Goal: Task Accomplishment & Management: Use online tool/utility

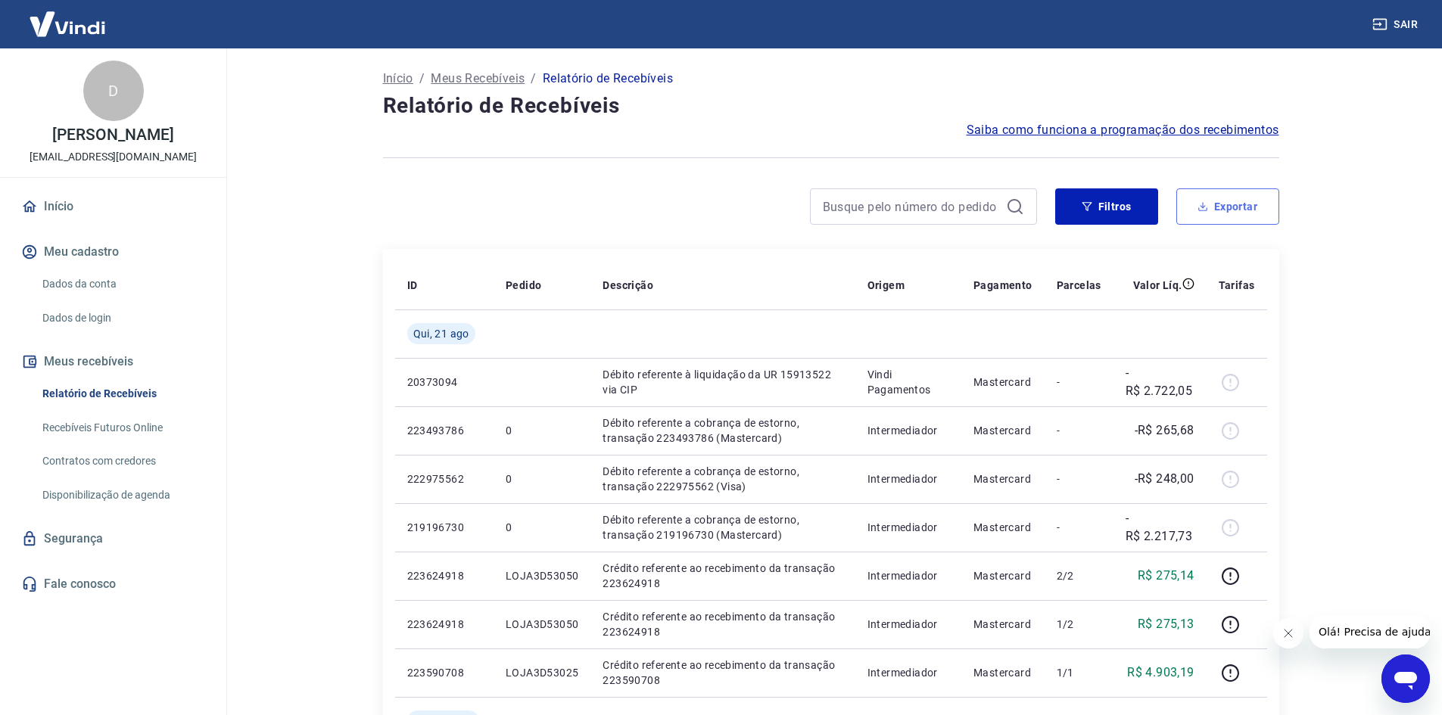
click at [1248, 217] on button "Exportar" at bounding box center [1227, 206] width 103 height 36
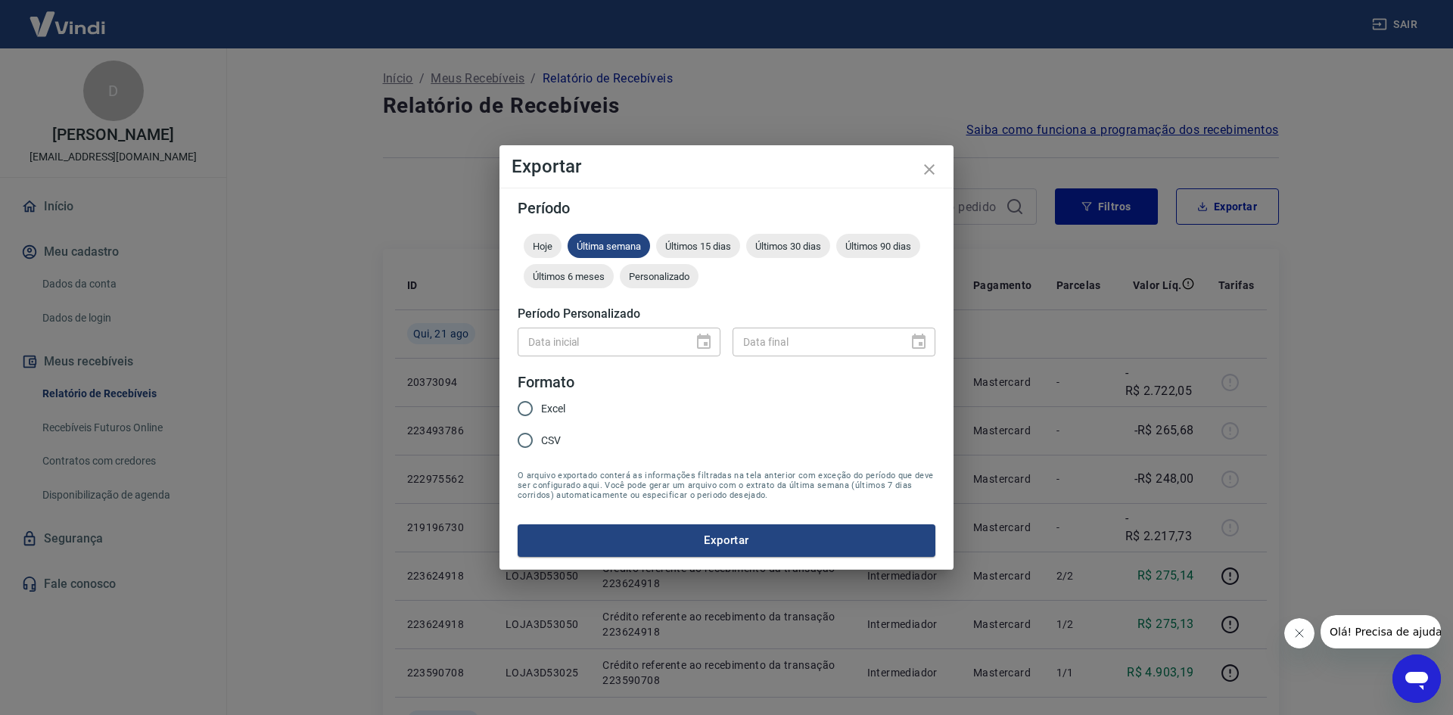
click at [706, 337] on div "Data inicial" at bounding box center [619, 342] width 203 height 28
click at [656, 267] on div "Personalizado" at bounding box center [659, 276] width 79 height 24
click at [706, 339] on icon "Choose date" at bounding box center [704, 341] width 14 height 15
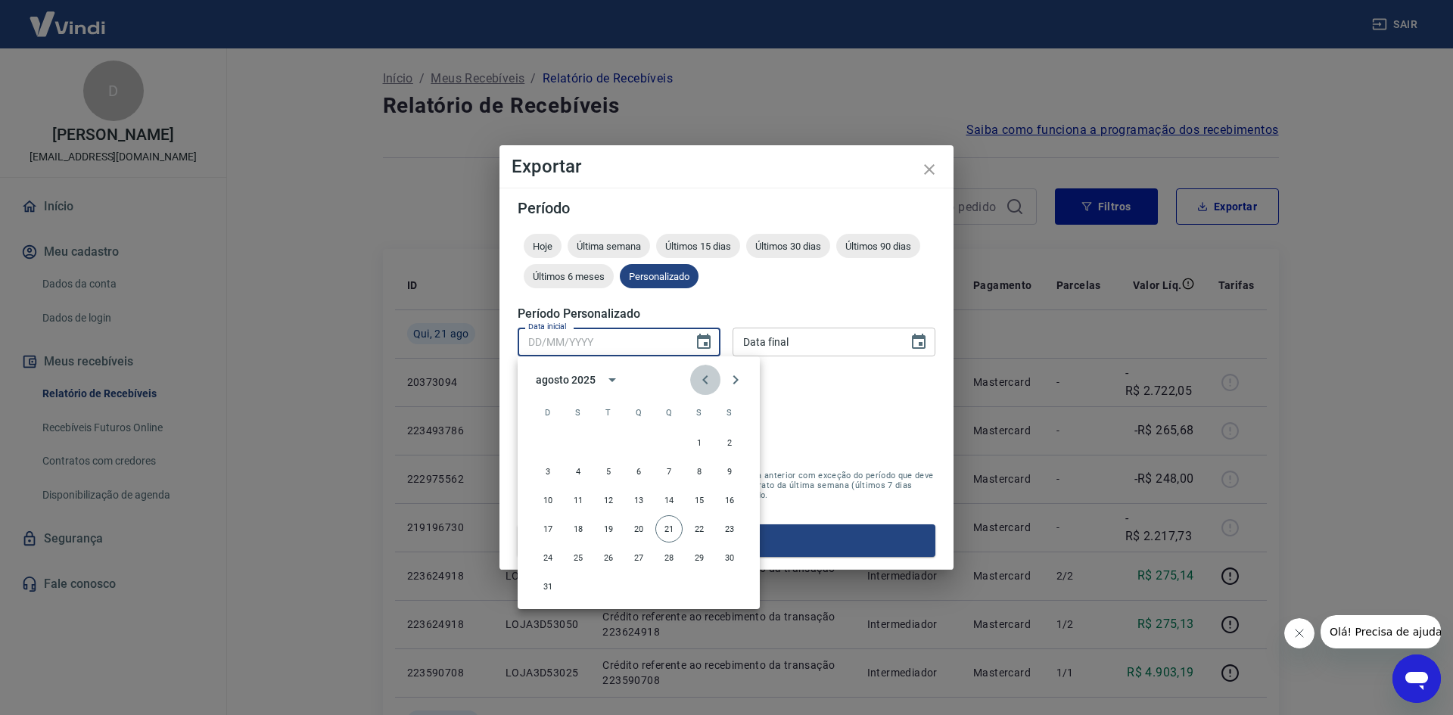
click at [705, 382] on icon "Previous month" at bounding box center [705, 379] width 5 height 9
click at [667, 445] on button "1" at bounding box center [669, 442] width 27 height 27
type input "01/05/2025"
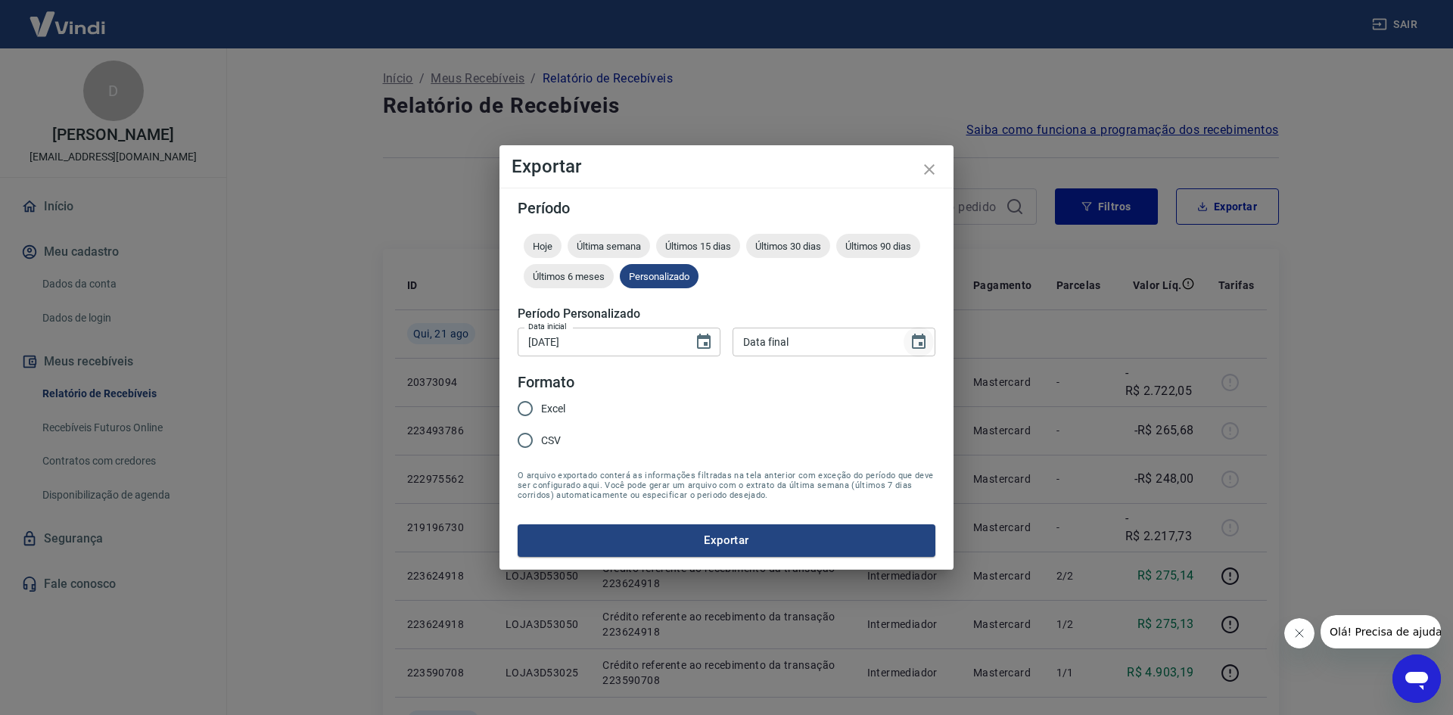
click at [921, 342] on icon "Choose date" at bounding box center [919, 341] width 14 height 15
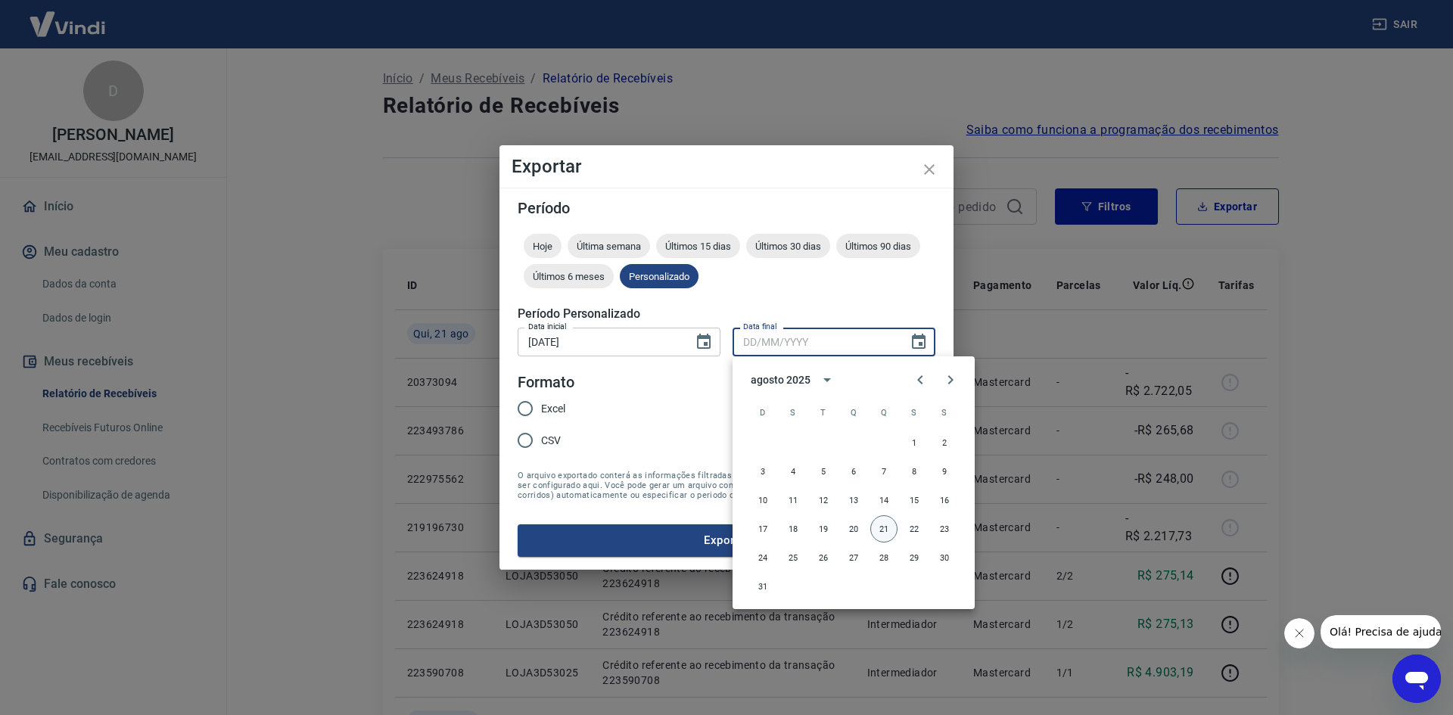
click at [884, 528] on button "21" at bounding box center [884, 529] width 27 height 27
type input "21/08/2025"
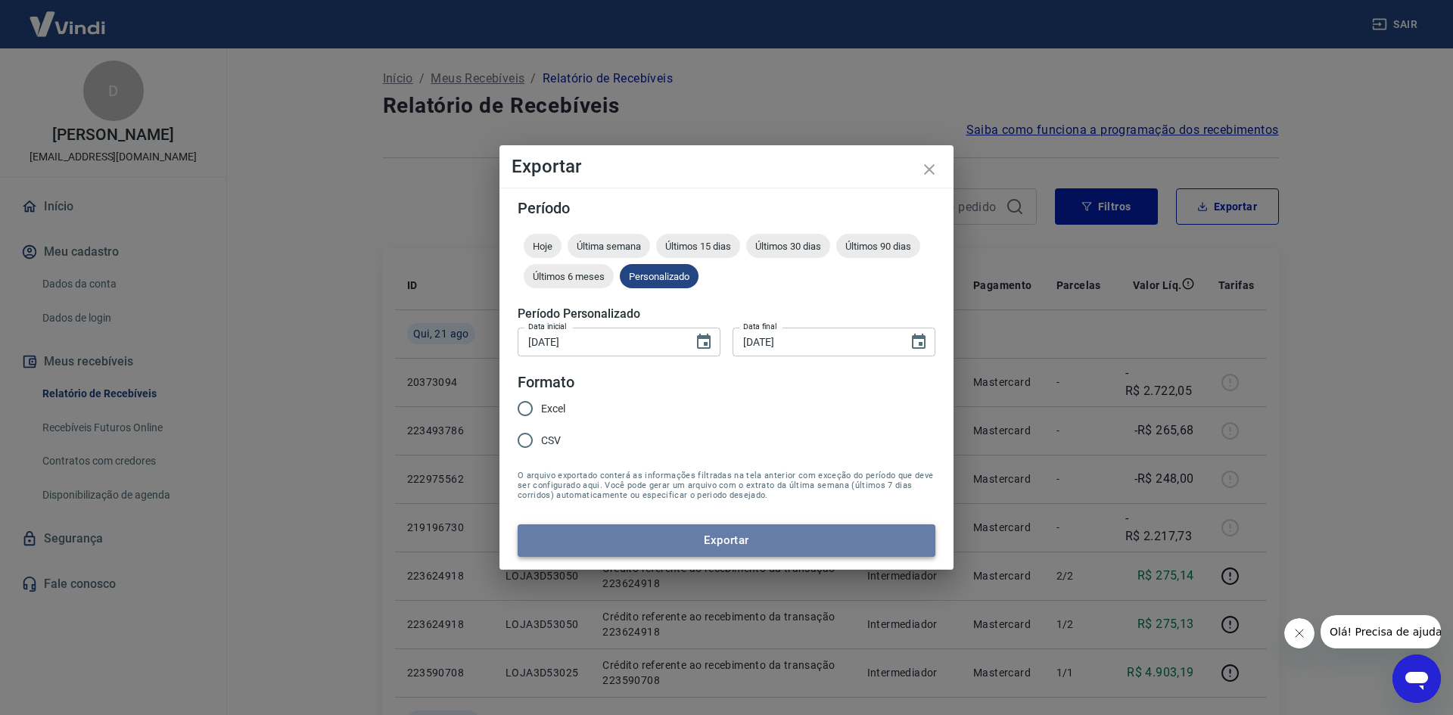
click at [811, 536] on button "Exportar" at bounding box center [727, 541] width 418 height 32
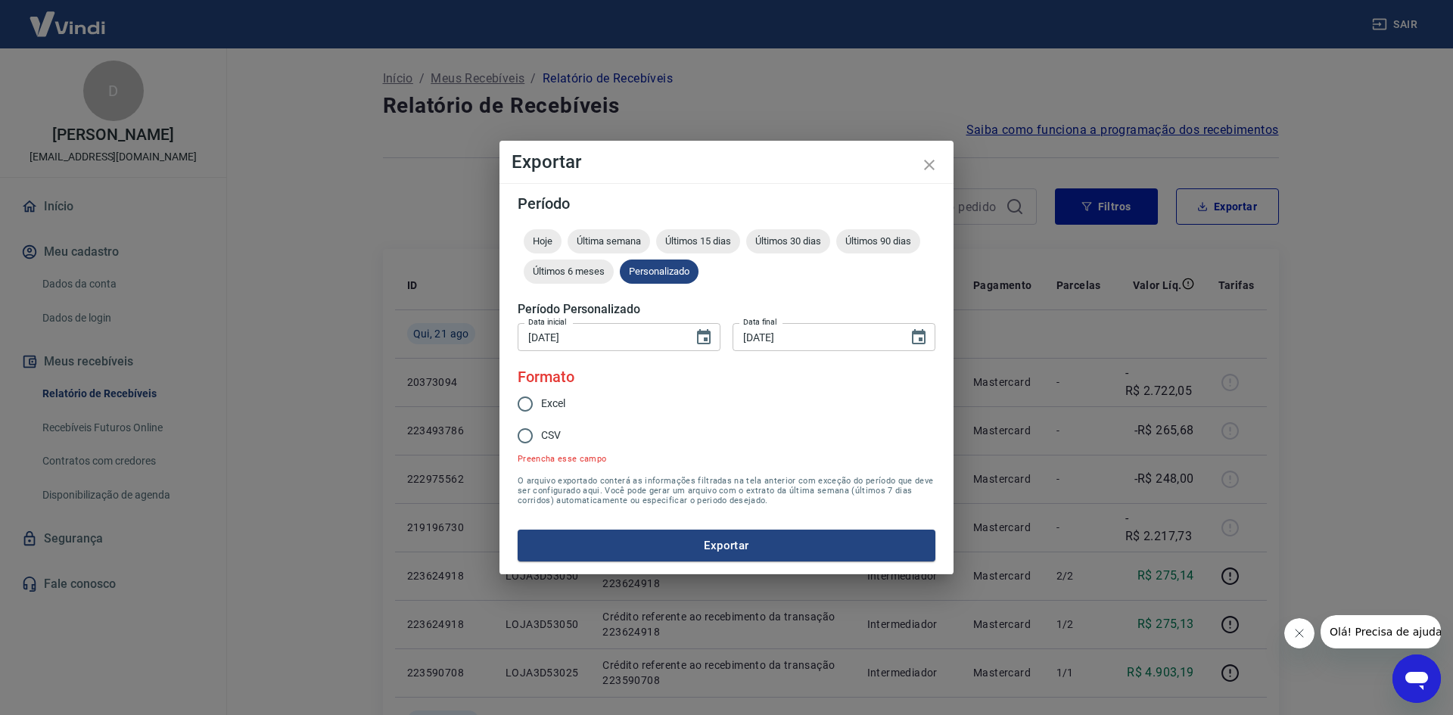
click at [529, 408] on input "Excel" at bounding box center [525, 404] width 32 height 32
radio input "true"
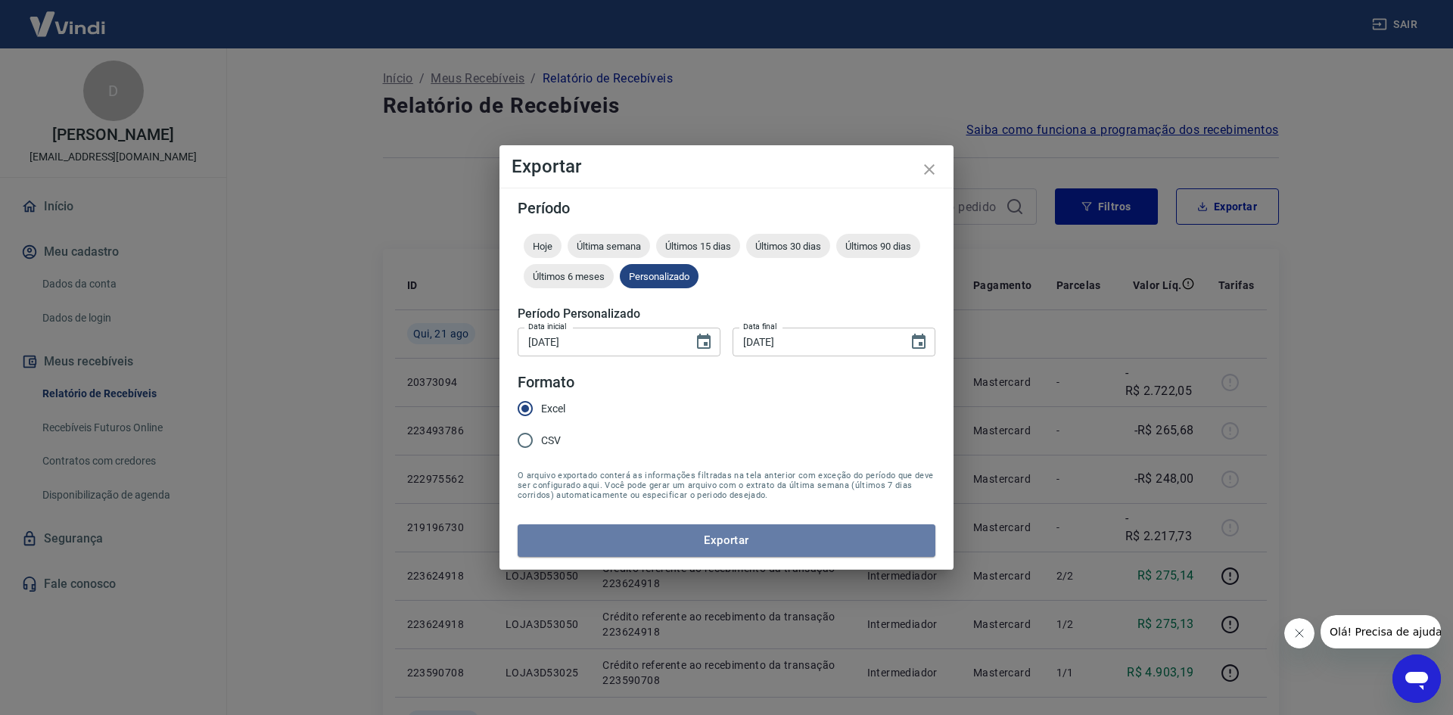
drag, startPoint x: 610, startPoint y: 526, endPoint x: 618, endPoint y: 531, distance: 9.2
click at [612, 528] on button "Exportar" at bounding box center [727, 541] width 418 height 32
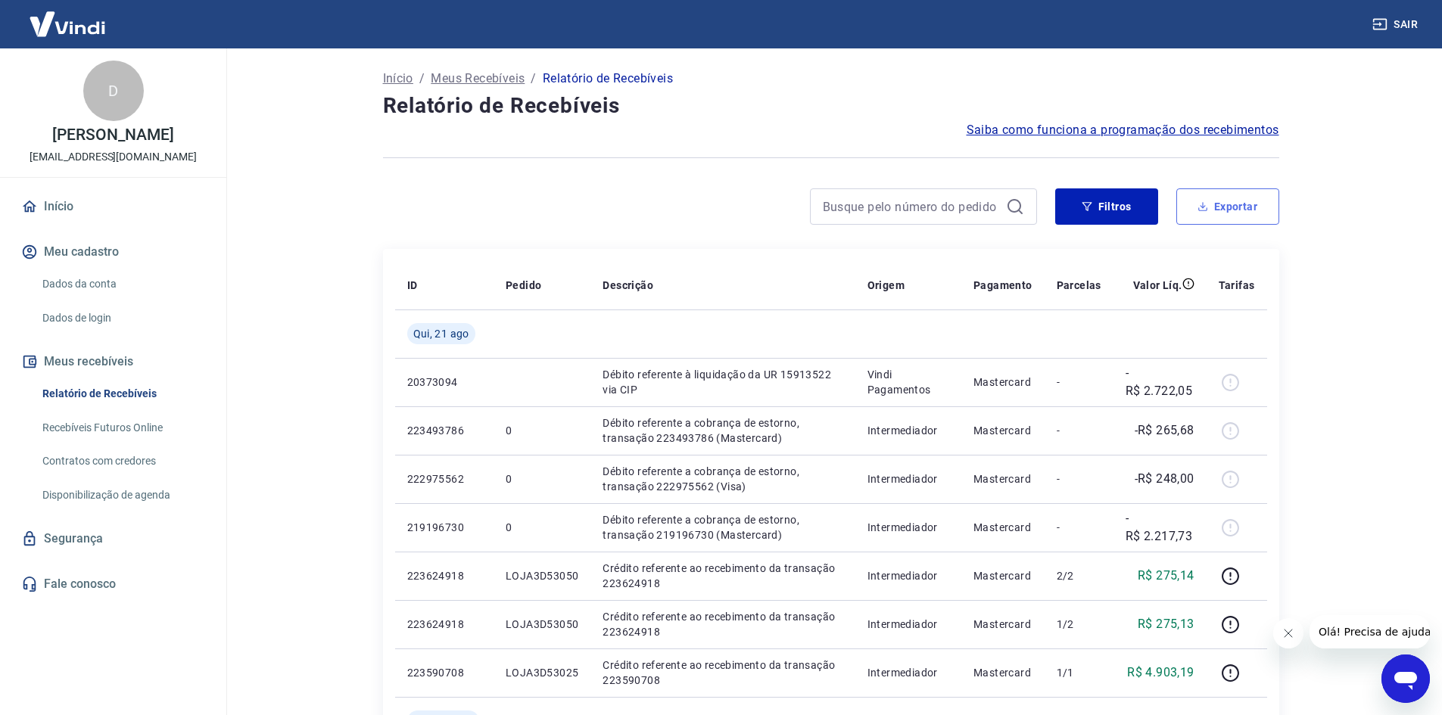
click at [1250, 203] on button "Exportar" at bounding box center [1227, 206] width 103 height 36
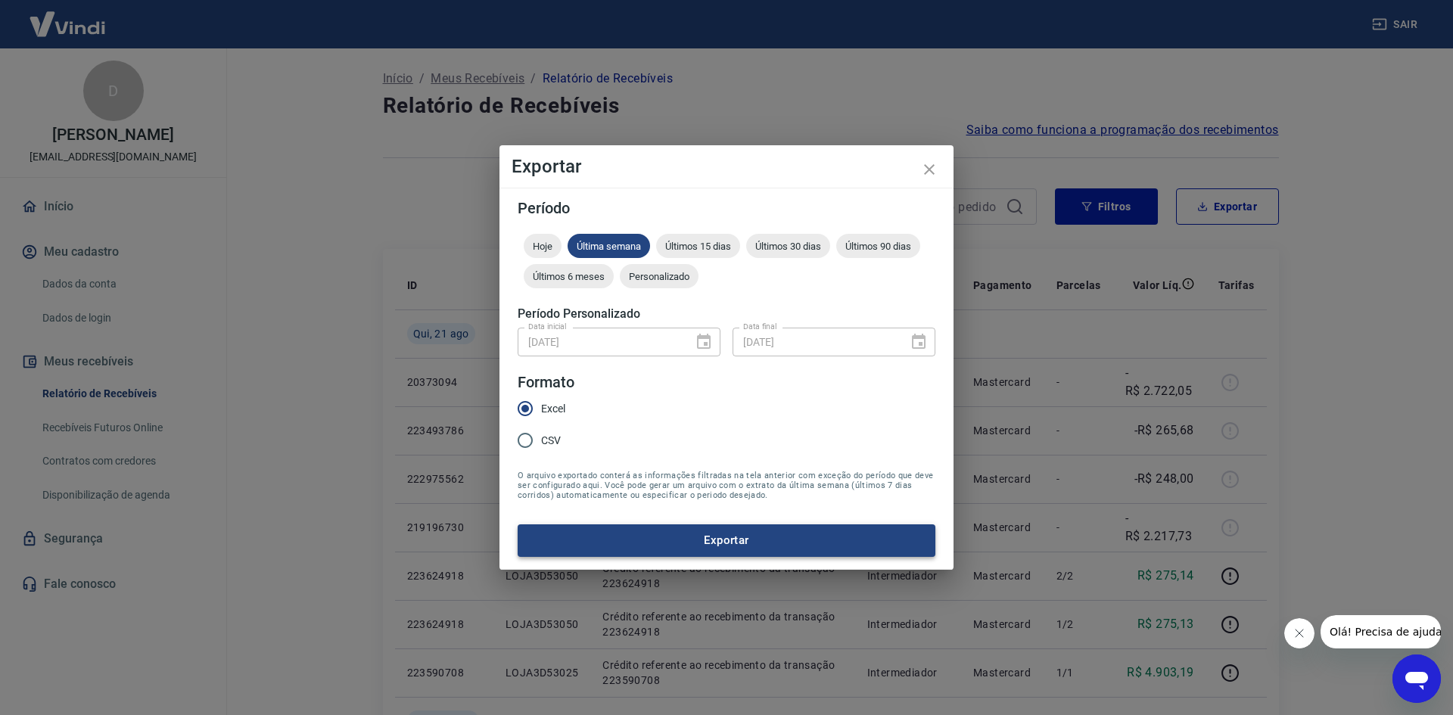
click at [756, 541] on button "Exportar" at bounding box center [727, 541] width 418 height 32
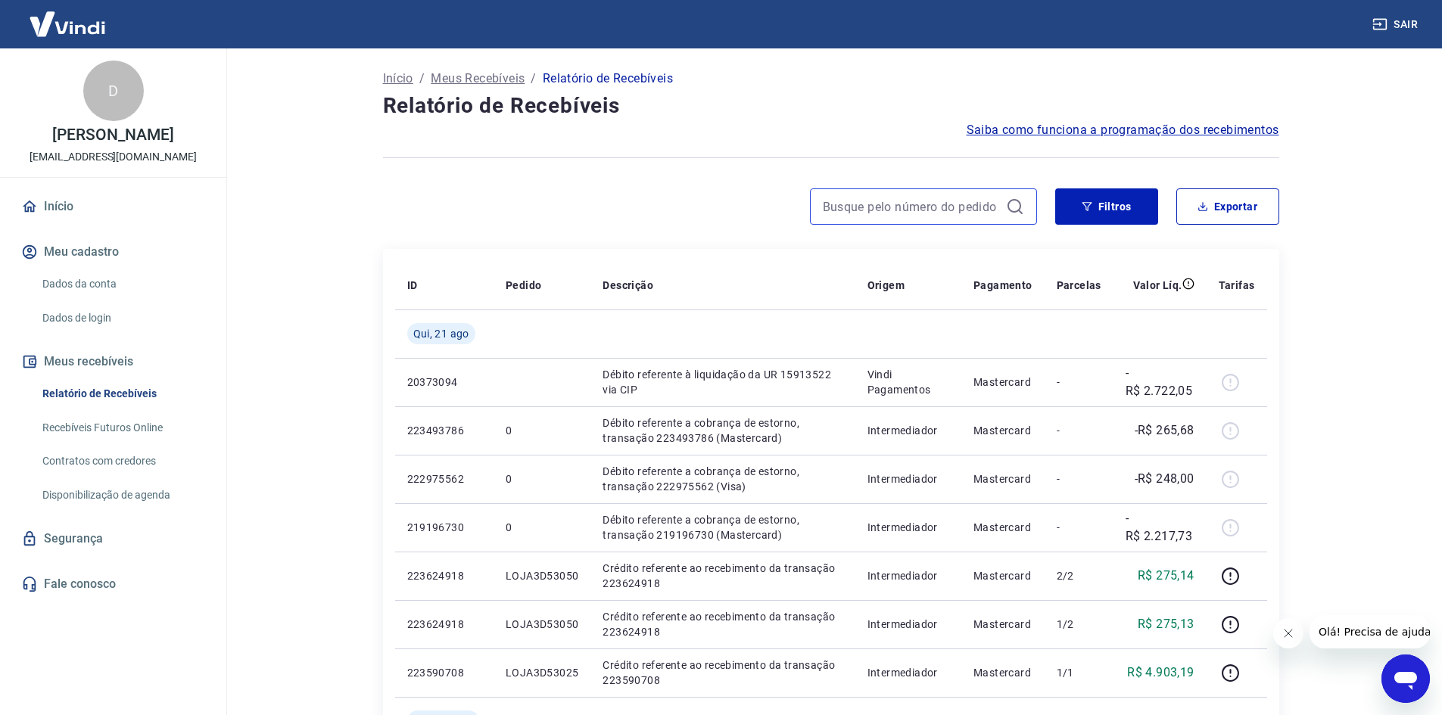
click at [934, 216] on input at bounding box center [911, 206] width 177 height 23
paste input "LOJA3D42122"
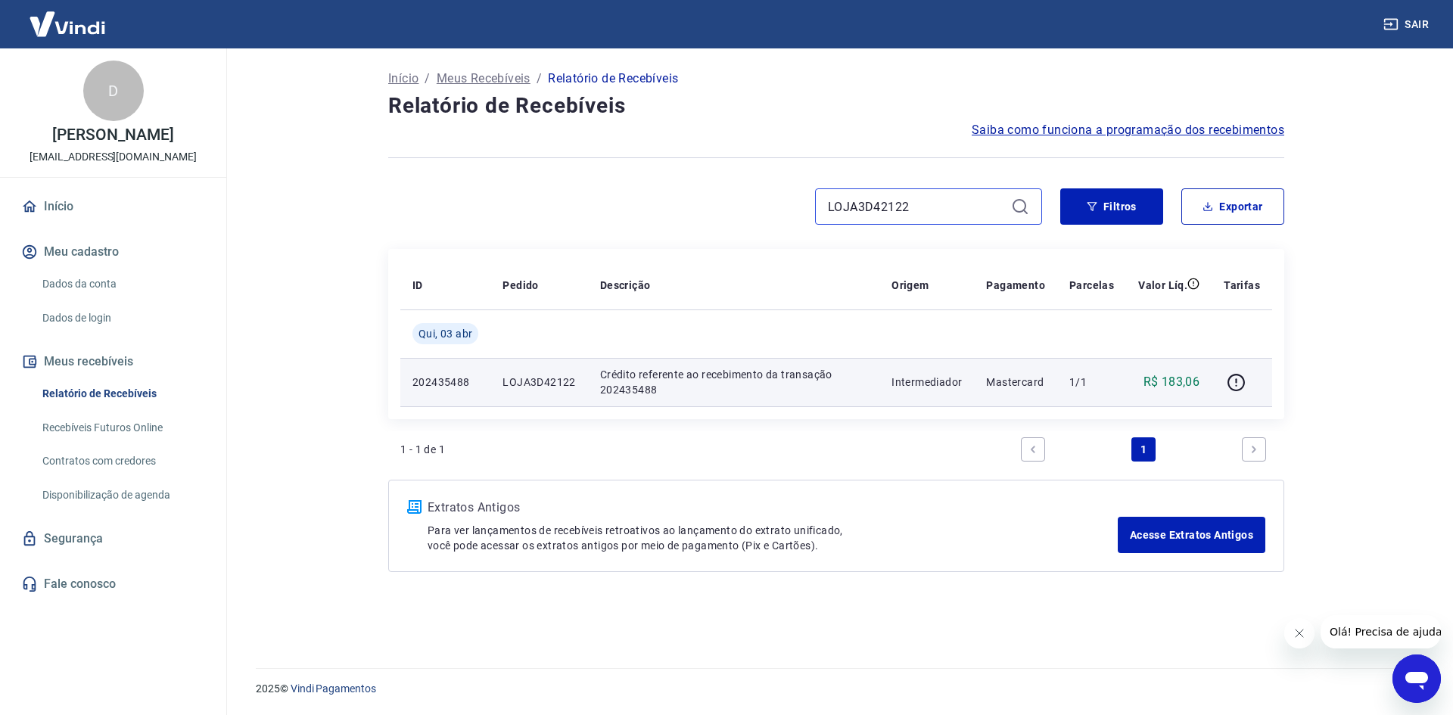
type input "LOJA3D42122"
click at [435, 391] on td "202435488" at bounding box center [445, 382] width 90 height 48
click at [1232, 383] on icon "button" at bounding box center [1236, 382] width 19 height 19
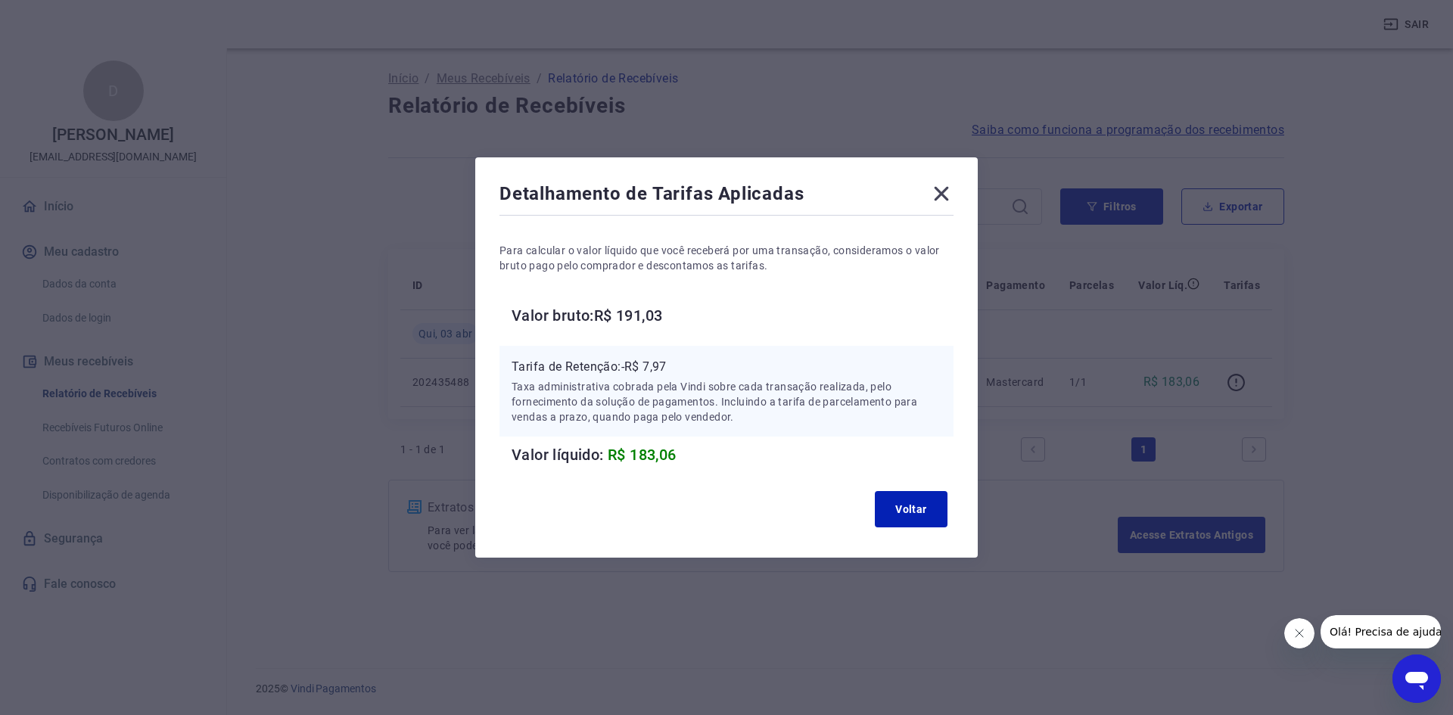
drag, startPoint x: 933, startPoint y: 193, endPoint x: 939, endPoint y: 198, distance: 8.2
click at [933, 194] on icon at bounding box center [942, 194] width 24 height 24
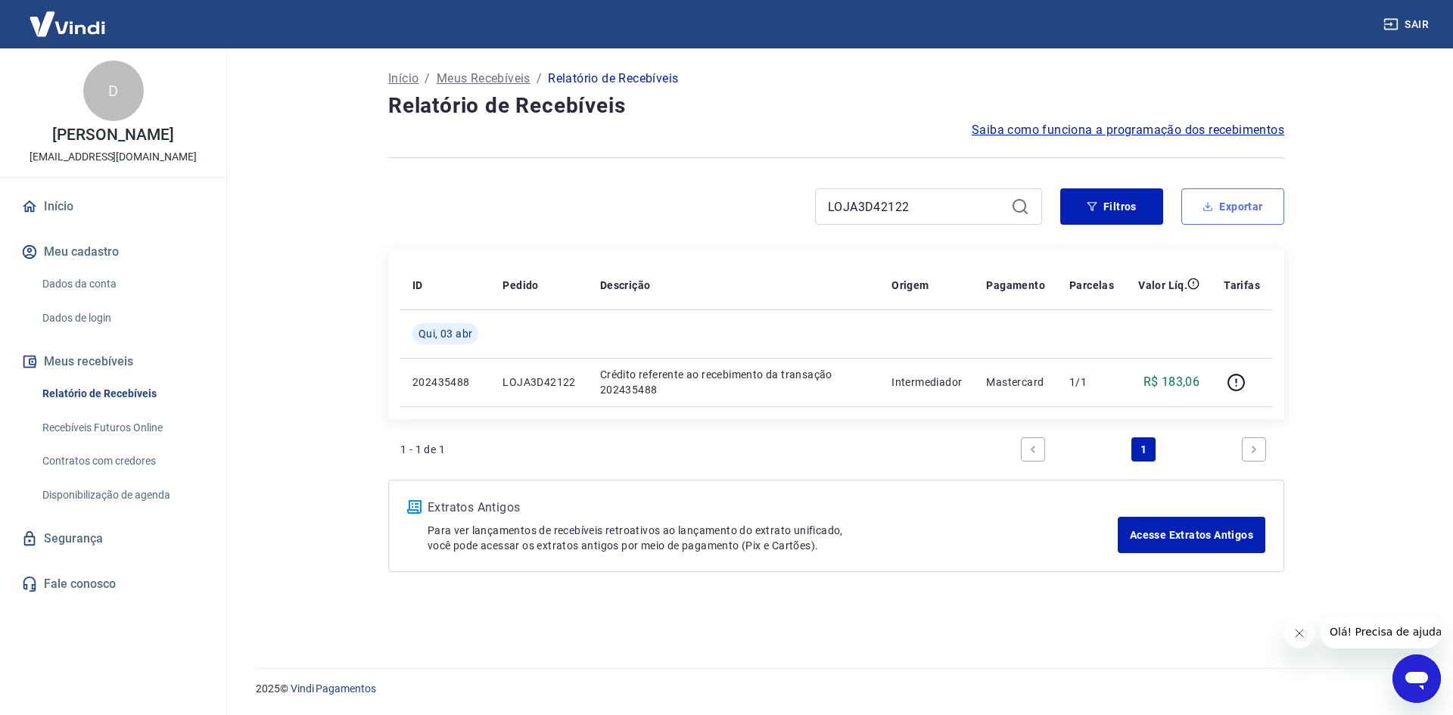
click at [1248, 210] on button "Exportar" at bounding box center [1233, 206] width 103 height 36
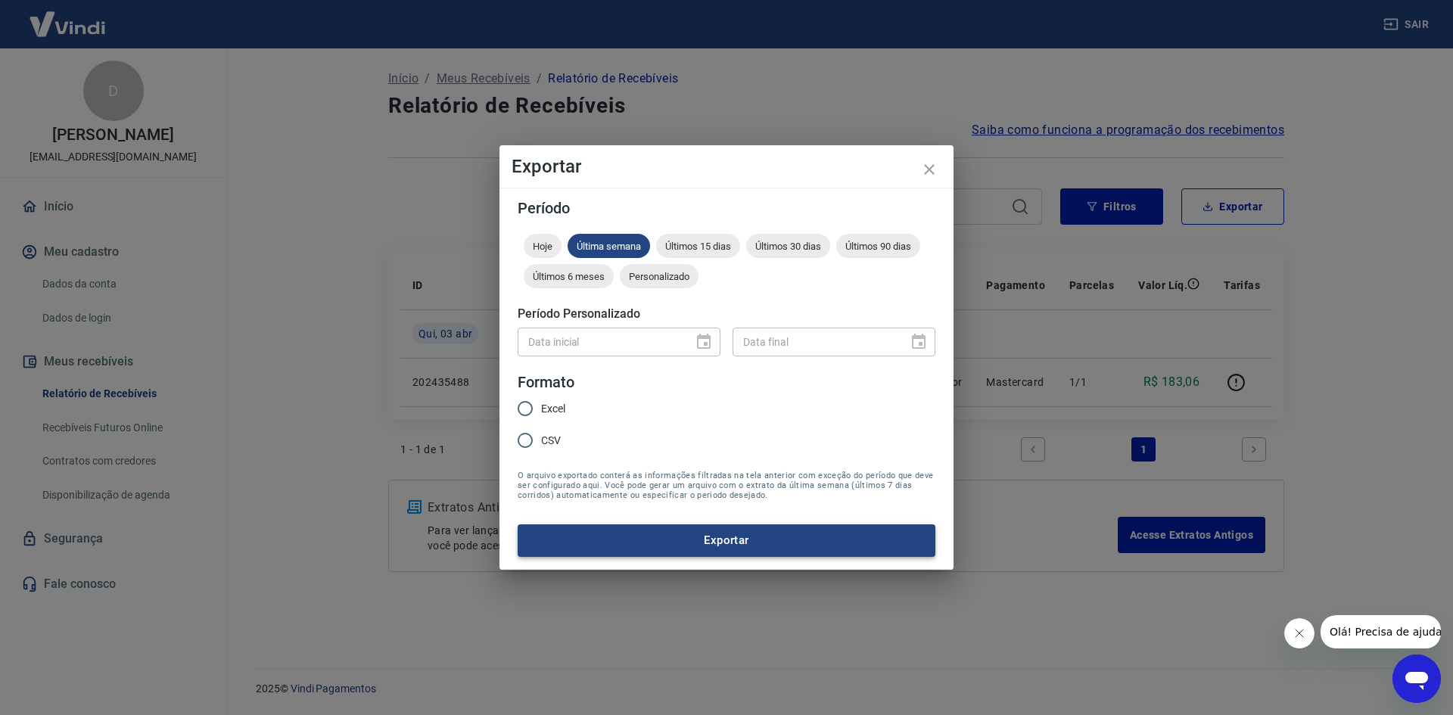
drag, startPoint x: 761, startPoint y: 552, endPoint x: 751, endPoint y: 544, distance: 12.4
click at [761, 551] on button "Exportar" at bounding box center [727, 541] width 418 height 32
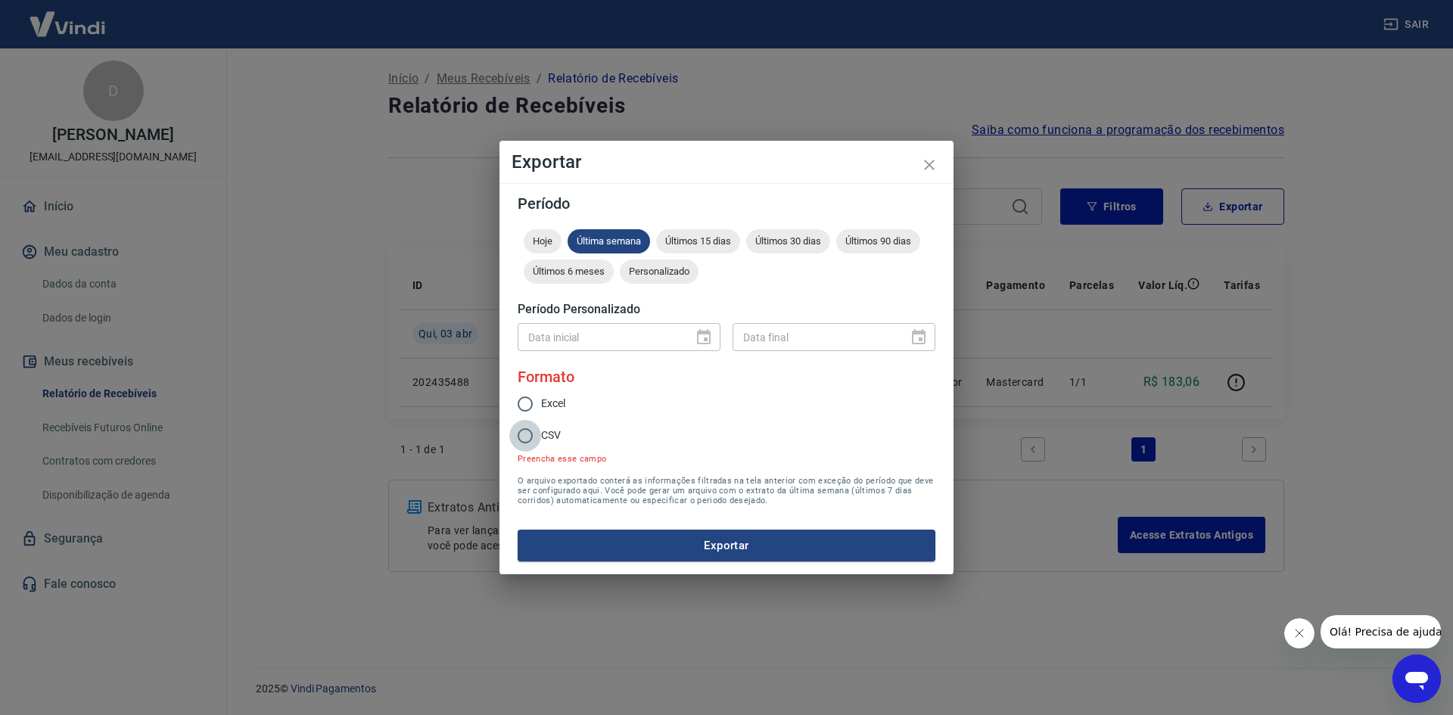
click at [524, 432] on input "CSV" at bounding box center [525, 436] width 32 height 32
radio input "true"
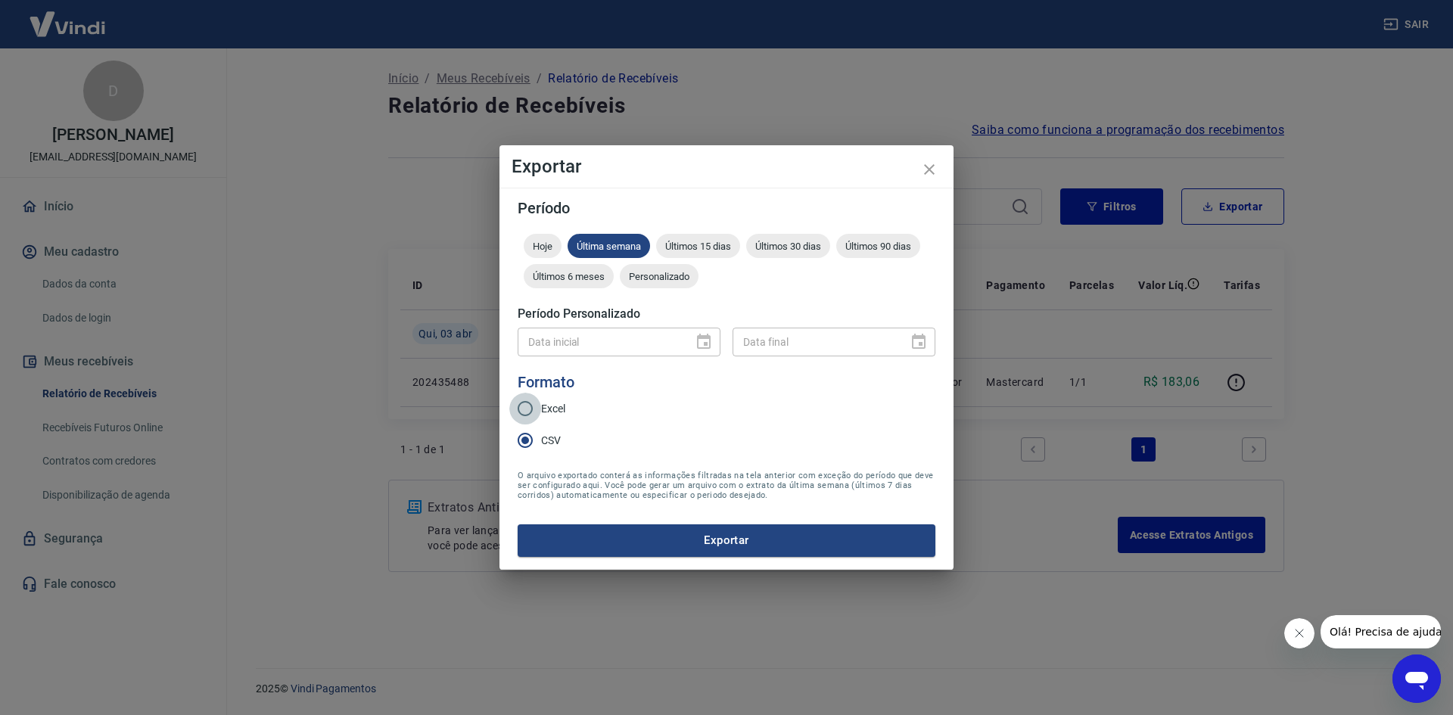
click at [532, 406] on input "Excel" at bounding box center [525, 409] width 32 height 32
radio input "true"
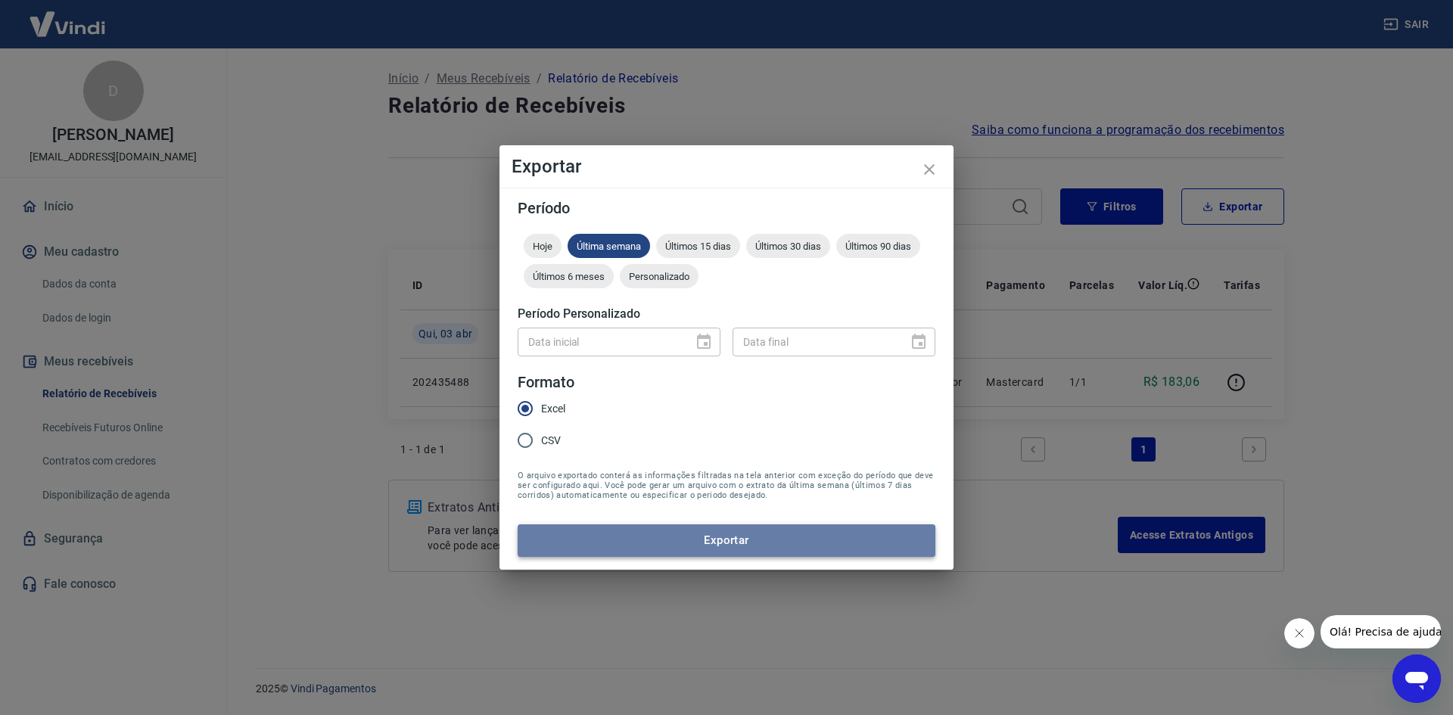
click at [693, 534] on button "Exportar" at bounding box center [727, 541] width 418 height 32
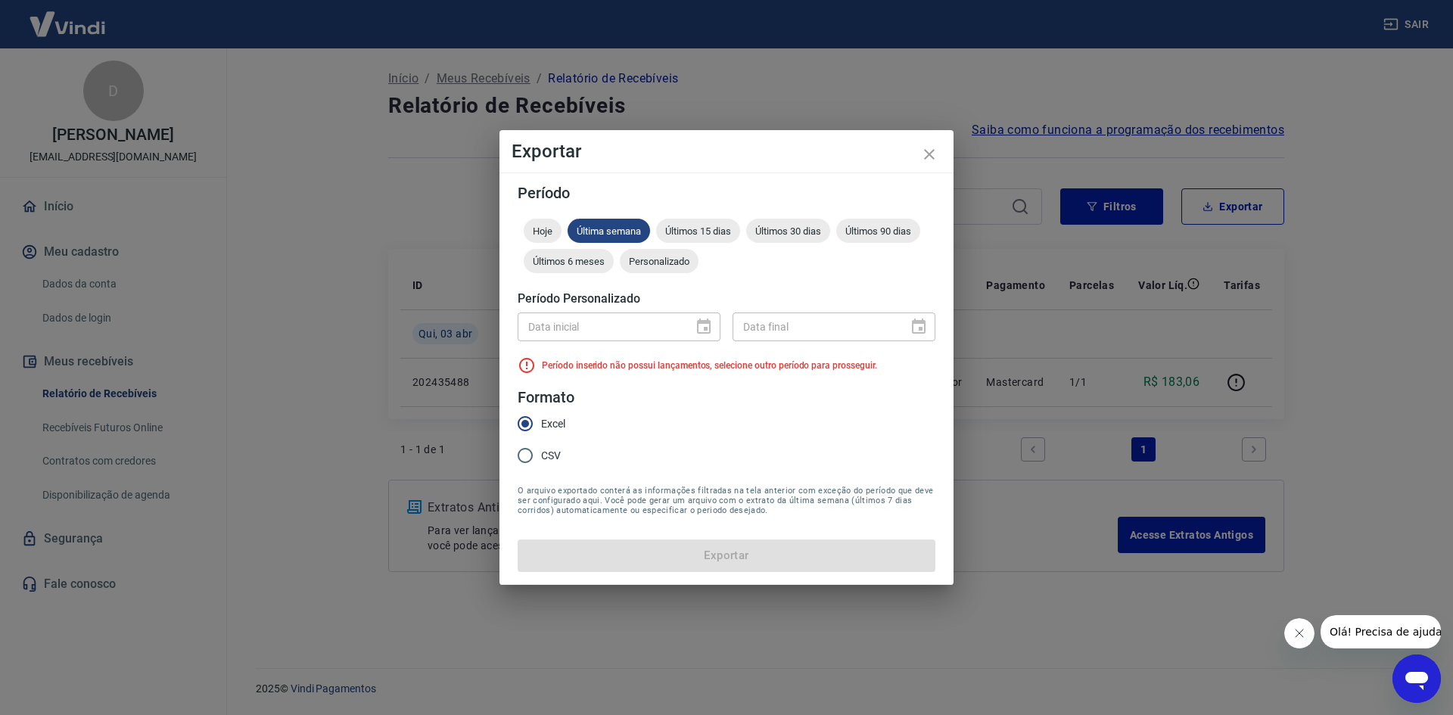
click at [715, 327] on div "Data inicial" at bounding box center [619, 327] width 203 height 28
click at [928, 154] on icon "close" at bounding box center [929, 154] width 11 height 11
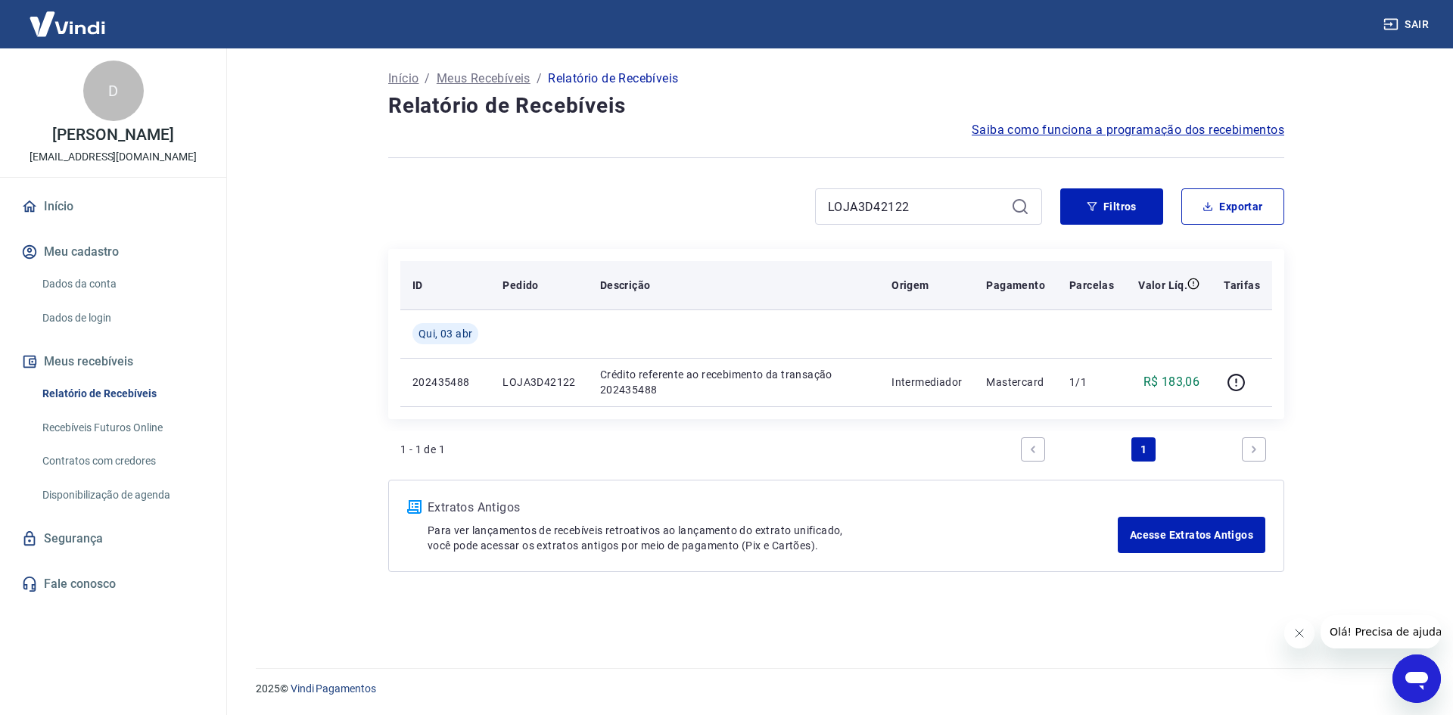
click at [1016, 283] on p "Pagamento" at bounding box center [1015, 285] width 59 height 15
